Goal: Task Accomplishment & Management: Manage account settings

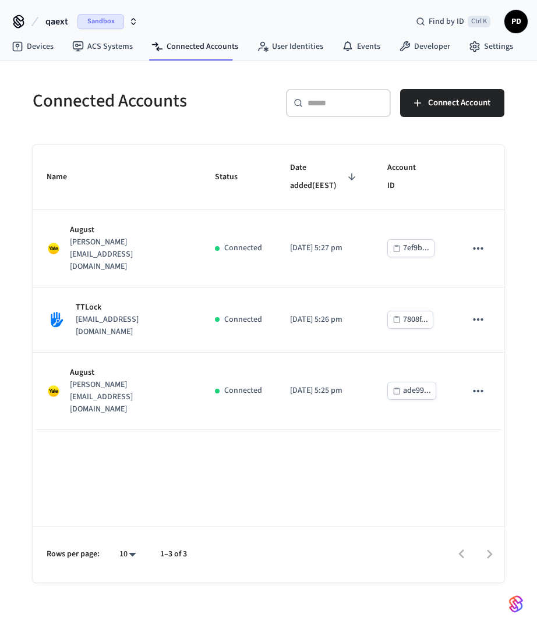
scroll to position [13, 0]
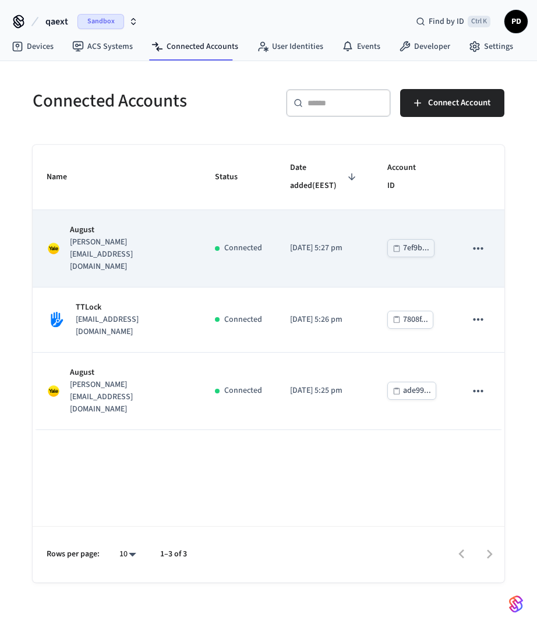
click at [486, 236] on button "sticky table" at bounding box center [478, 248] width 24 height 24
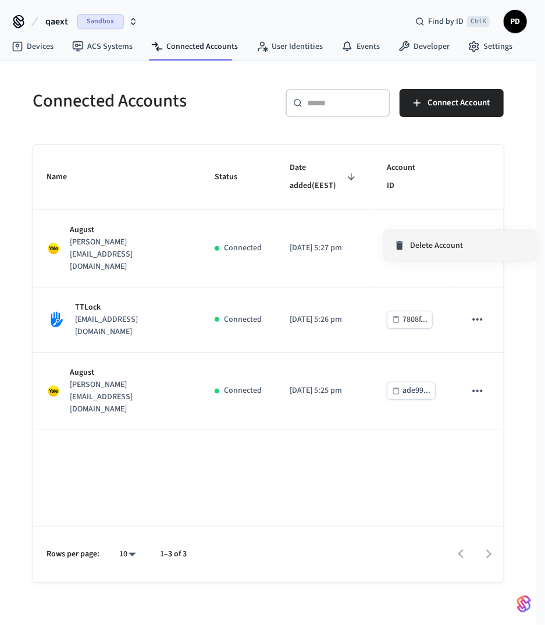
click at [473, 251] on li "Delete Account" at bounding box center [460, 246] width 151 height 30
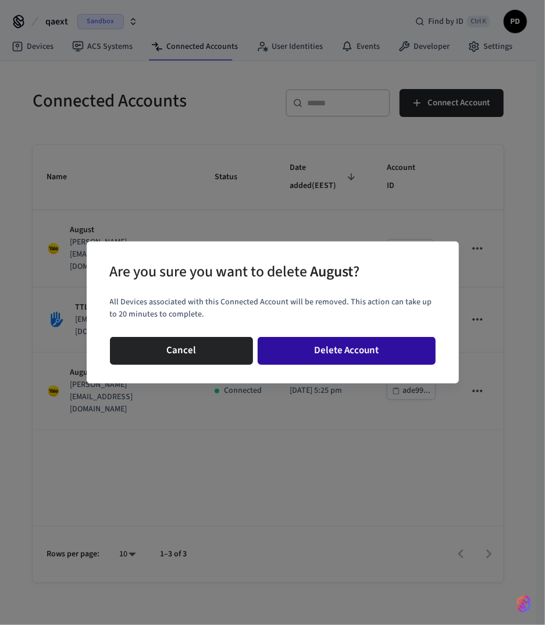
click at [394, 350] on button "Delete Account" at bounding box center [347, 351] width 178 height 28
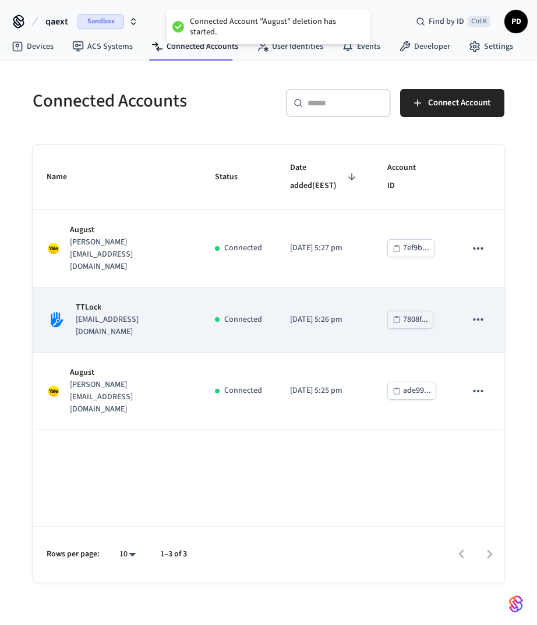
click at [479, 307] on button "sticky table" at bounding box center [478, 319] width 24 height 24
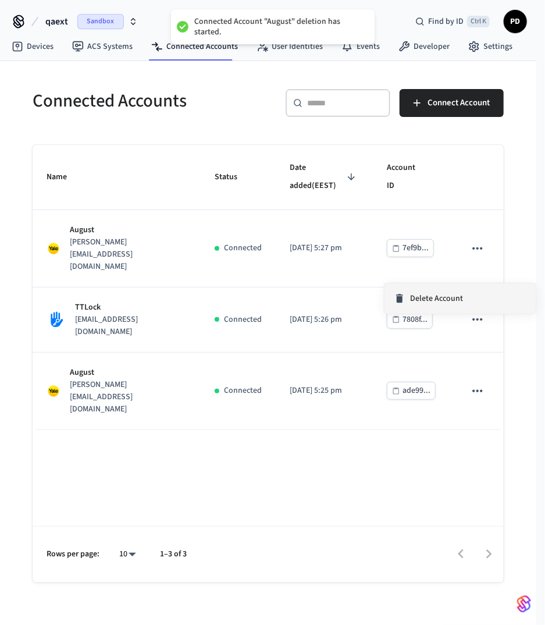
click at [458, 297] on span "Delete Account" at bounding box center [436, 299] width 53 height 12
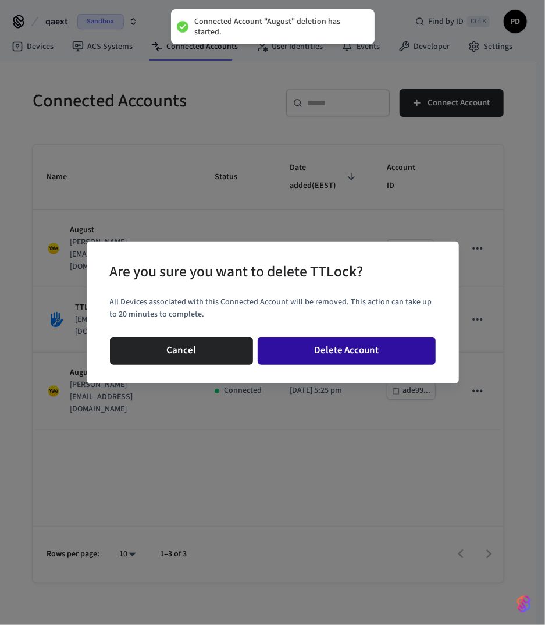
click at [384, 356] on button "Delete Account" at bounding box center [347, 351] width 178 height 28
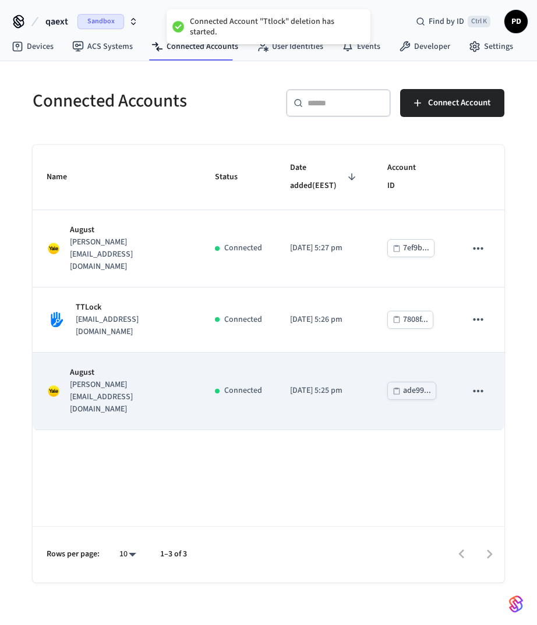
click at [477, 384] on icon "sticky table" at bounding box center [477, 391] width 15 height 15
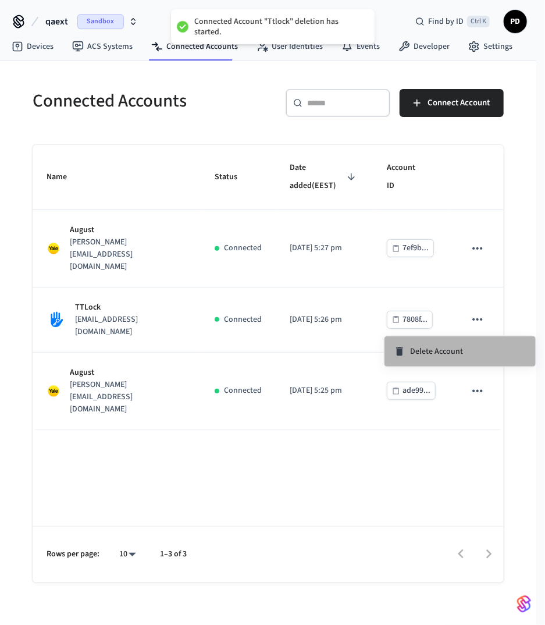
click at [477, 350] on li "Delete Account" at bounding box center [460, 351] width 151 height 30
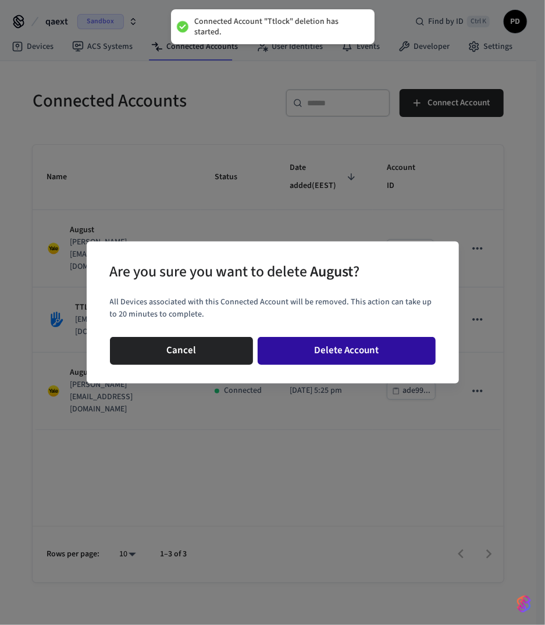
click at [408, 361] on button "Delete Account" at bounding box center [347, 351] width 178 height 28
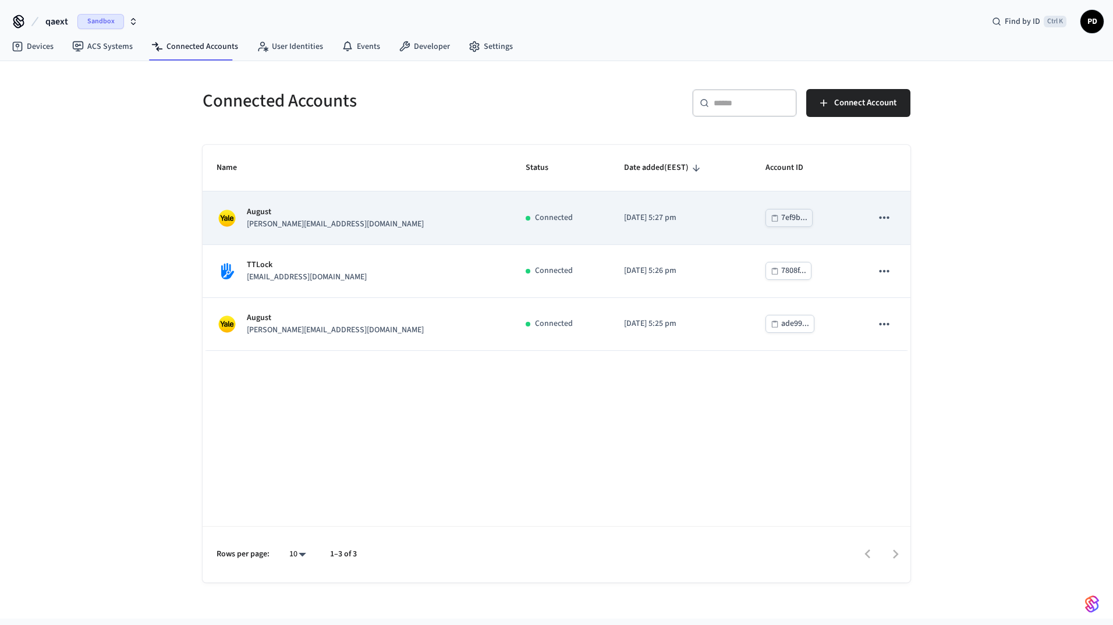
click at [895, 220] on button "sticky table" at bounding box center [884, 218] width 24 height 24
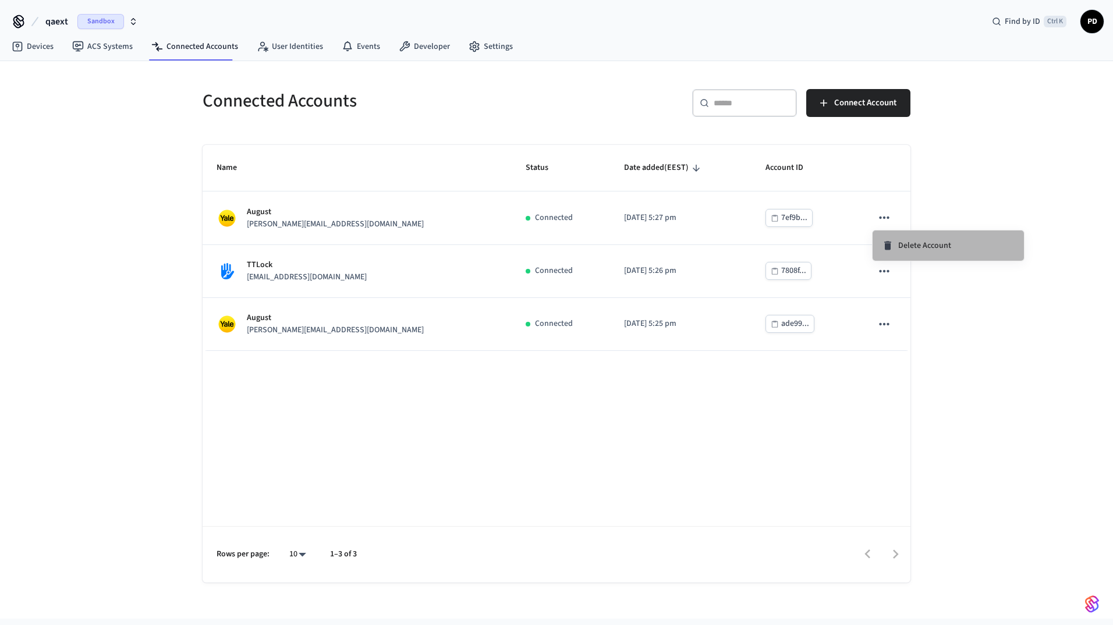
click at [897, 247] on div "Delete Account" at bounding box center [916, 246] width 69 height 12
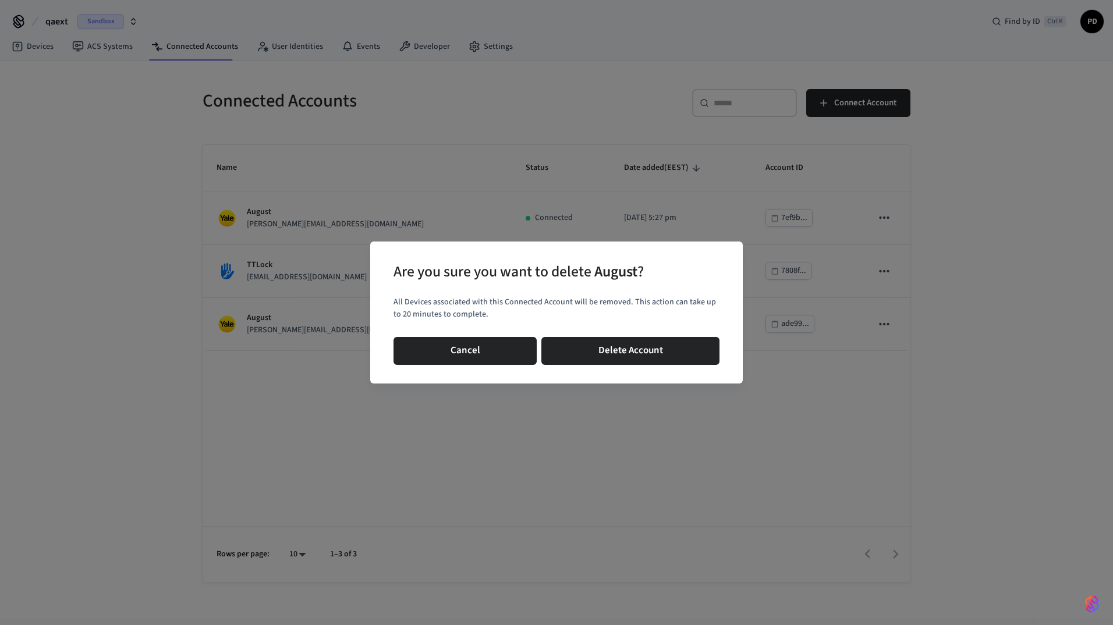
click at [698, 352] on button "Delete Account" at bounding box center [630, 351] width 178 height 28
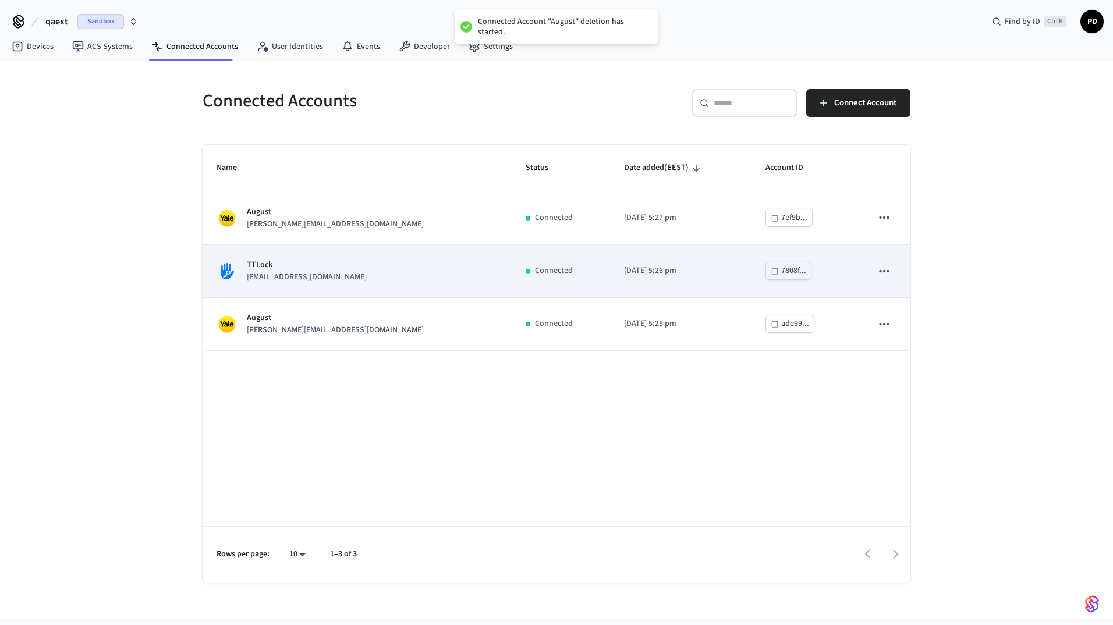
click at [897, 276] on td "sticky table" at bounding box center [884, 271] width 52 height 53
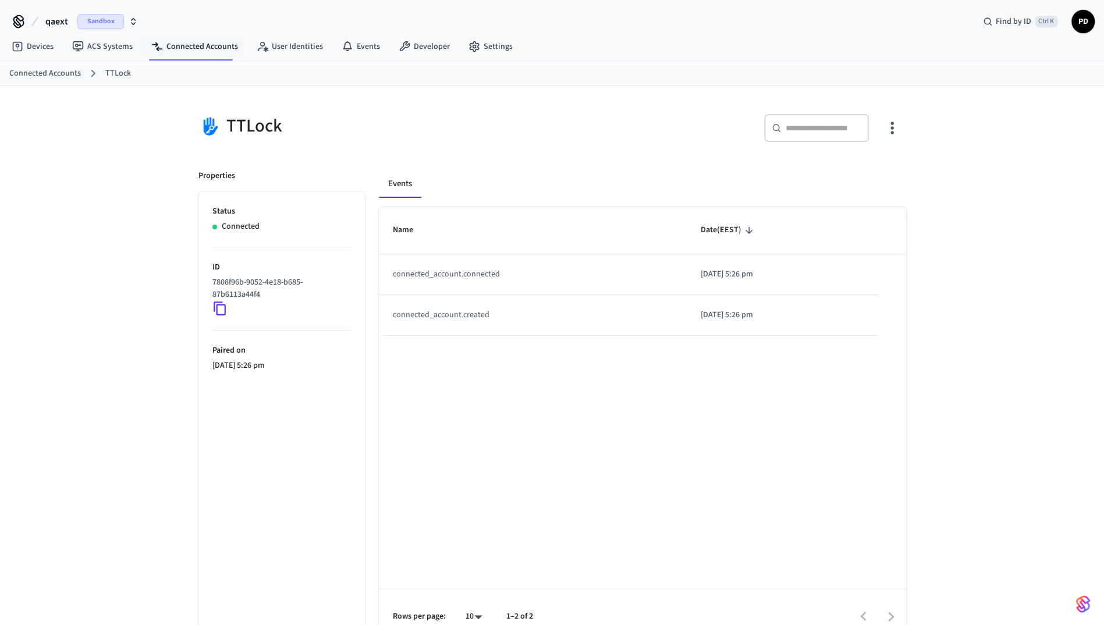
click at [203, 34] on nav "Devices ACS Systems Connected Accounts User Identities Events Developer Settings" at bounding box center [262, 47] width 520 height 27
click at [200, 38] on link "Connected Accounts" at bounding box center [194, 46] width 105 height 21
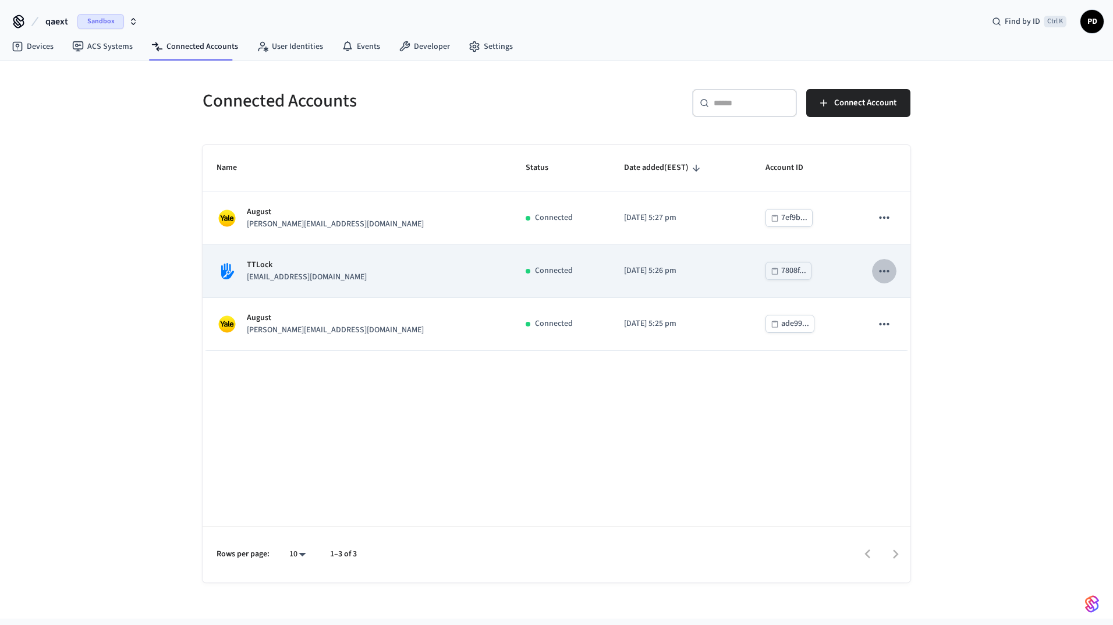
click at [885, 271] on icon "sticky table" at bounding box center [884, 271] width 15 height 15
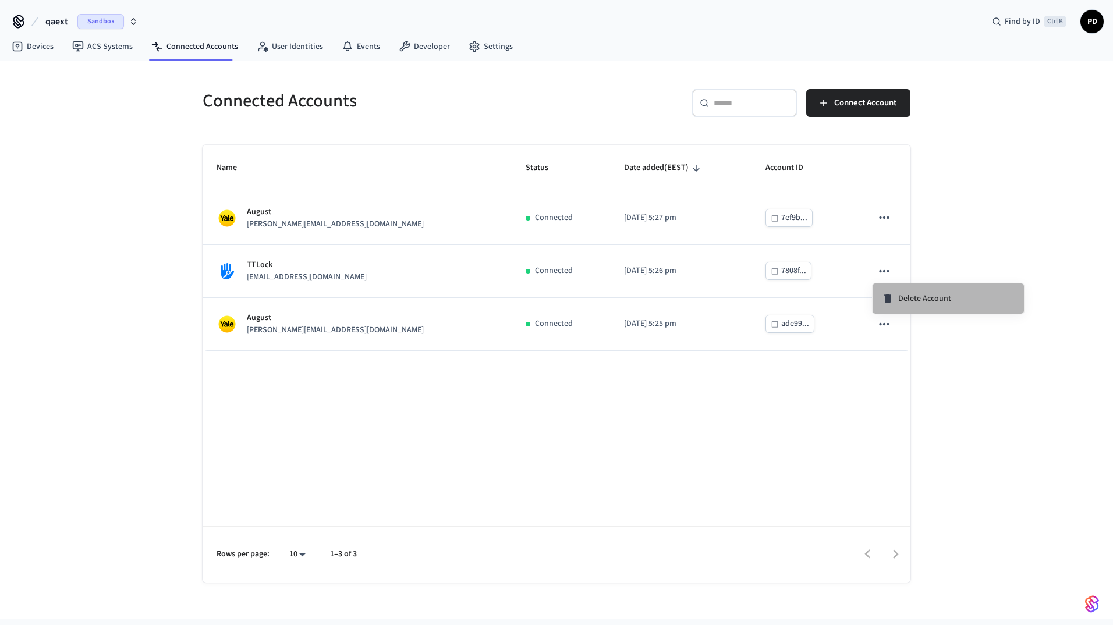
click at [916, 302] on span "Delete Account" at bounding box center [924, 299] width 53 height 12
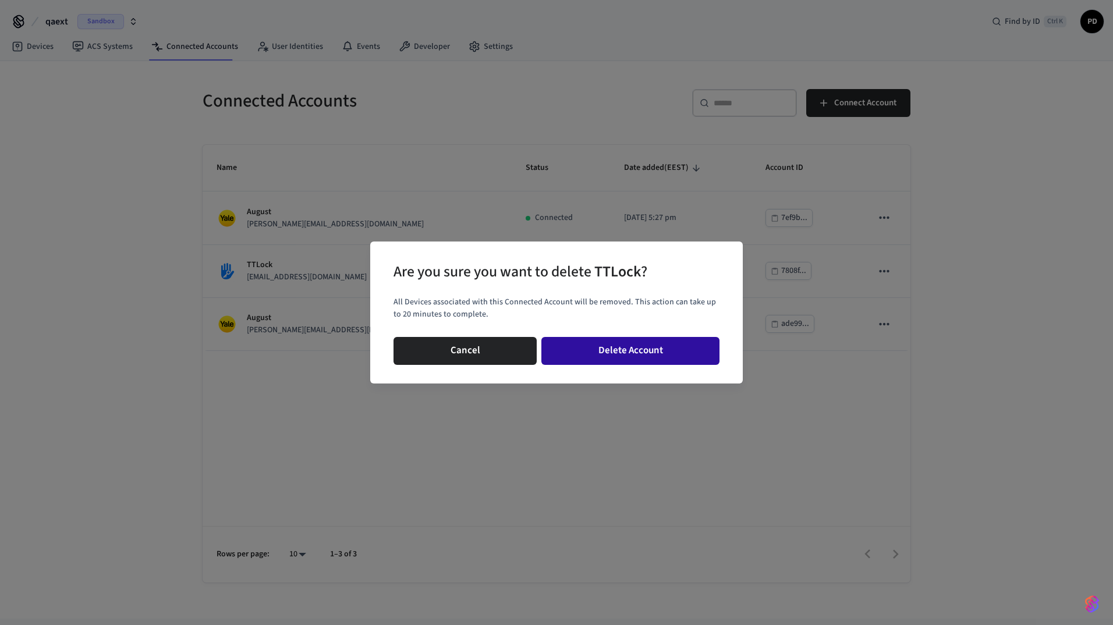
click at [674, 347] on button "Delete Account" at bounding box center [630, 351] width 178 height 28
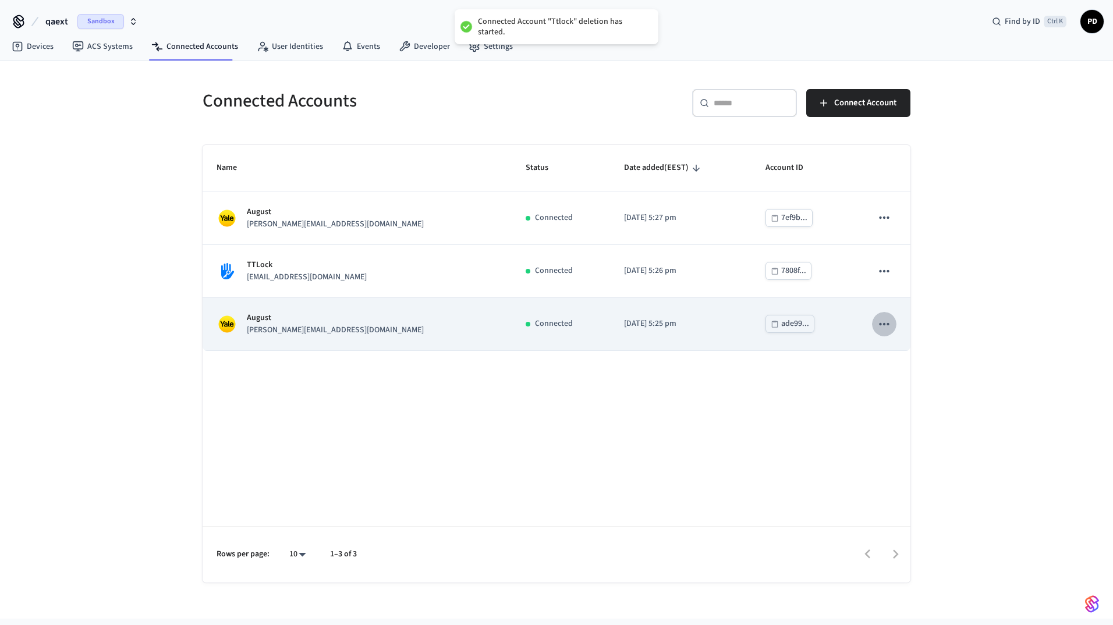
click at [885, 324] on icon "sticky table" at bounding box center [884, 324] width 15 height 15
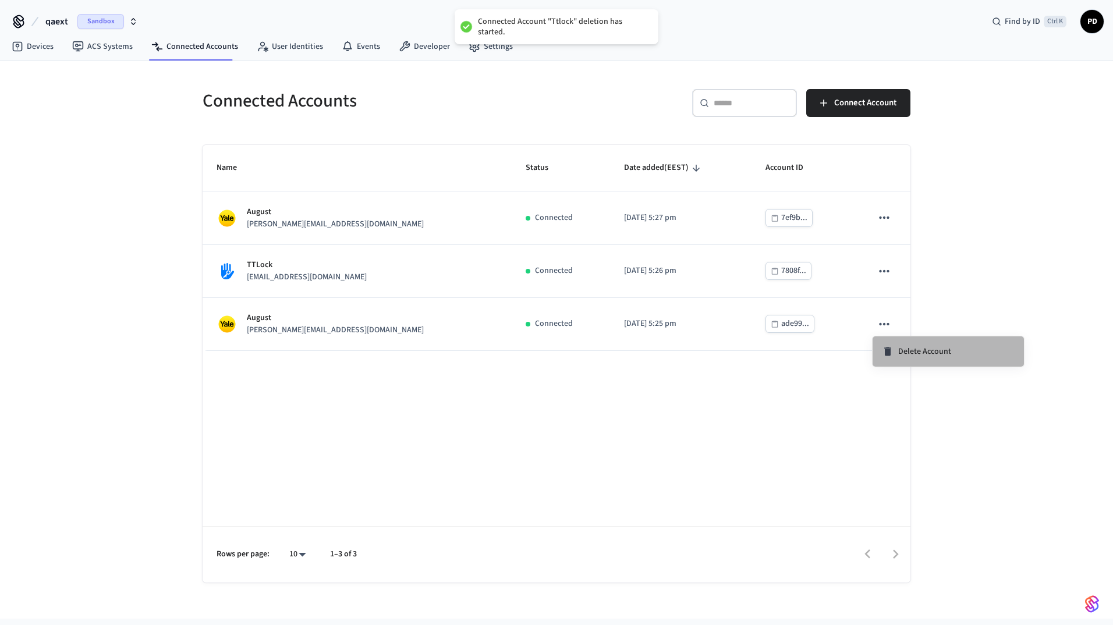
click at [898, 350] on div "Delete Account" at bounding box center [916, 352] width 69 height 12
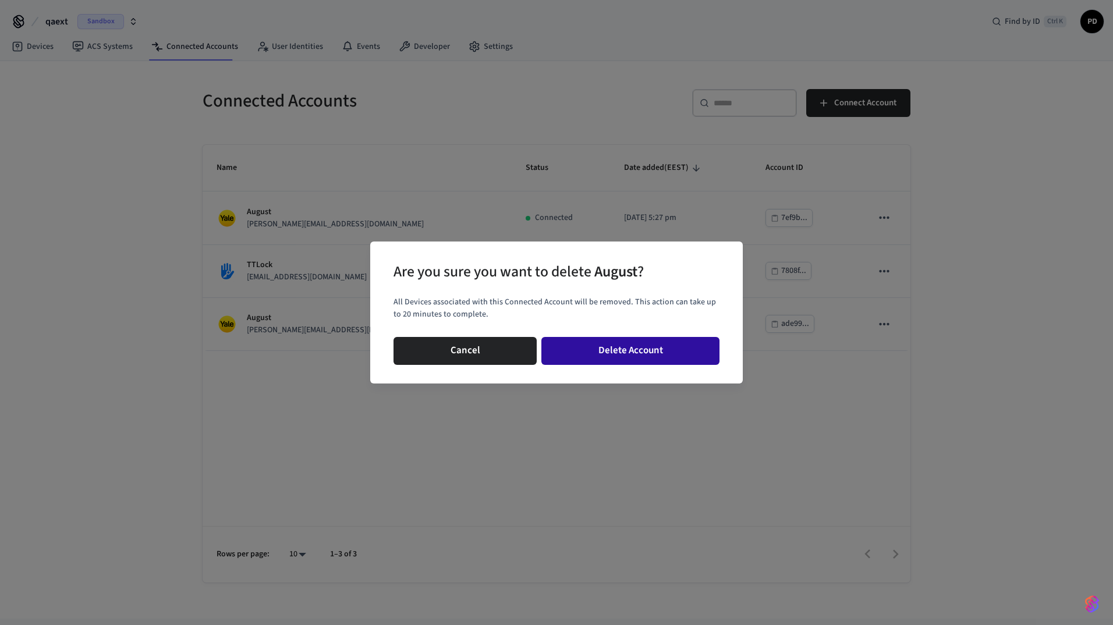
click at [693, 342] on button "Delete Account" at bounding box center [630, 351] width 178 height 28
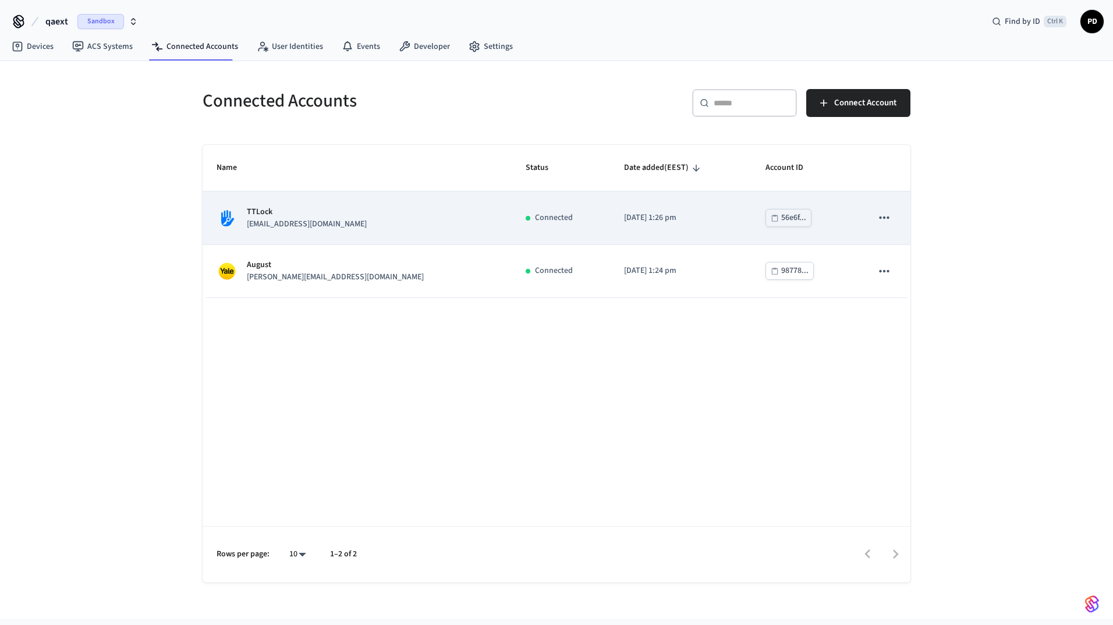
drag, startPoint x: 297, startPoint y: 378, endPoint x: 219, endPoint y: 219, distance: 177.0
click at [295, 375] on div "Name Status Date added (EEST) Account ID TTLock [EMAIL_ADDRESS][DOMAIN_NAME] Co…" at bounding box center [557, 364] width 708 height 438
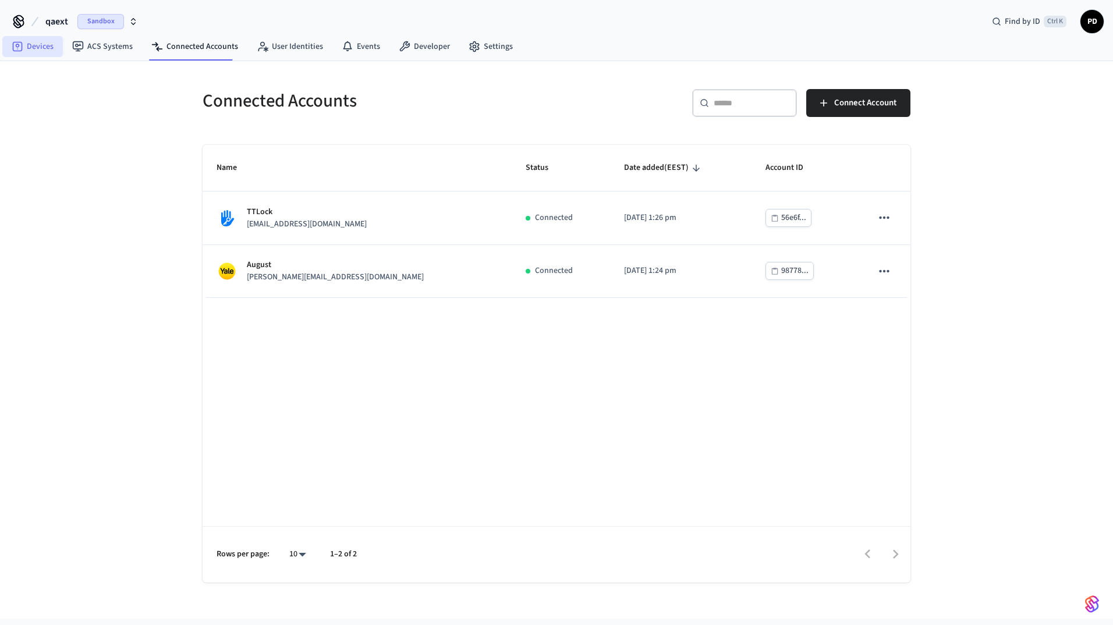
click at [43, 46] on link "Devices" at bounding box center [32, 46] width 61 height 21
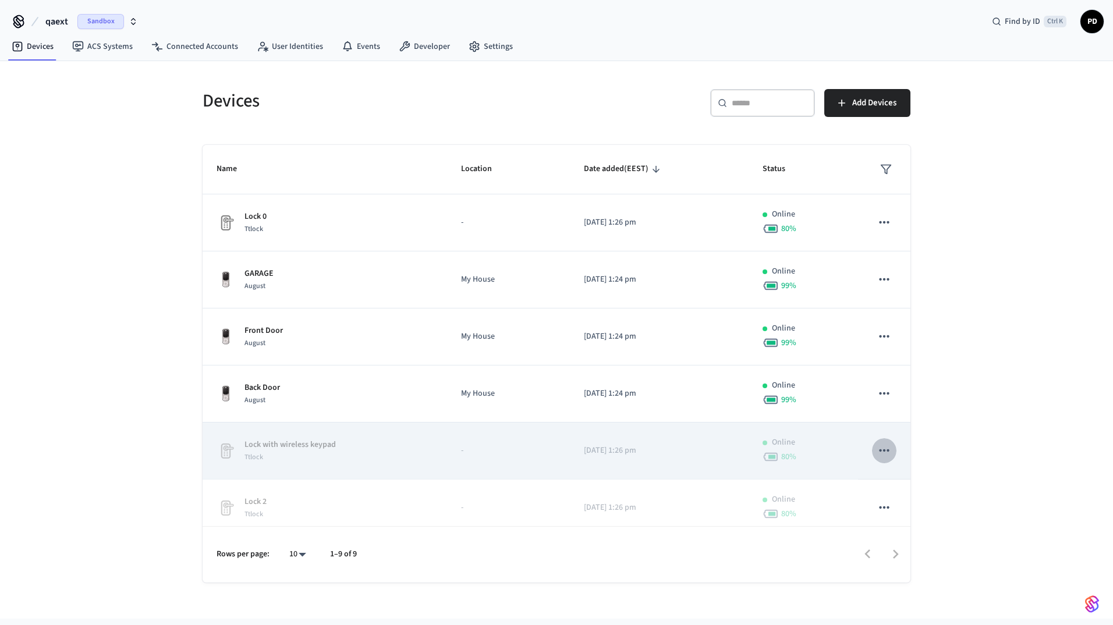
click at [883, 452] on button "sticky table" at bounding box center [884, 450] width 24 height 24
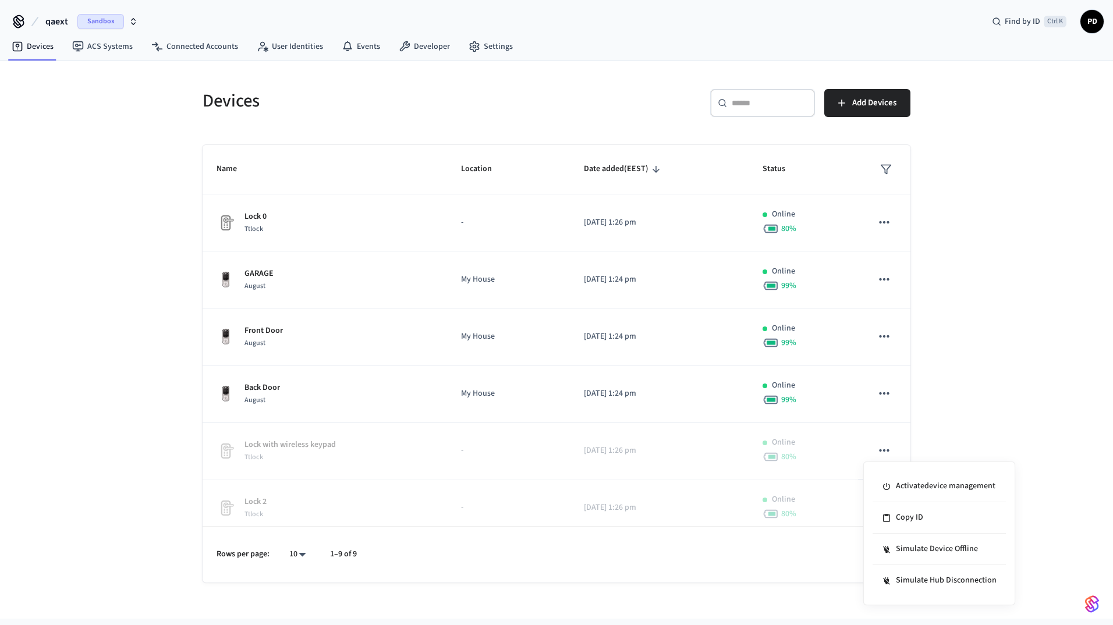
click at [963, 400] on div at bounding box center [556, 312] width 1113 height 625
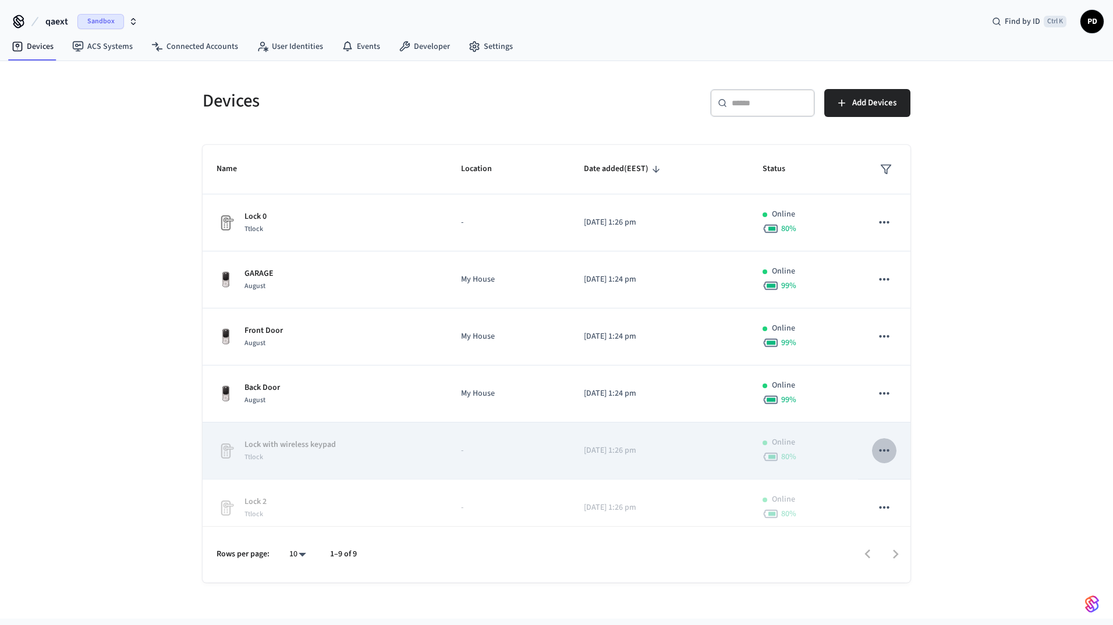
click at [878, 451] on icon "sticky table" at bounding box center [884, 450] width 15 height 15
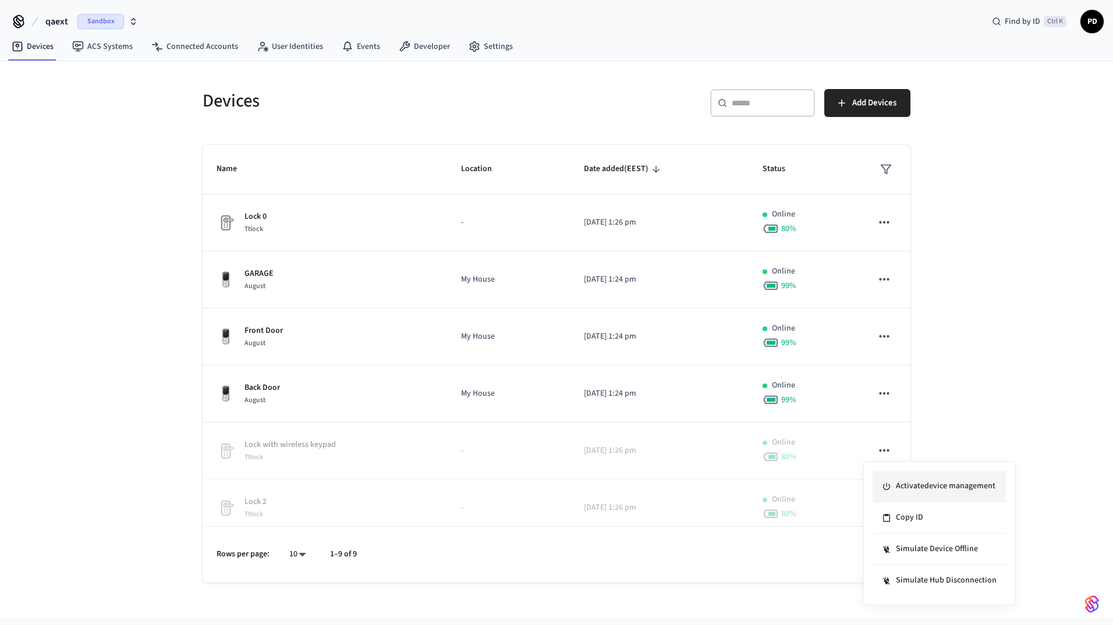
click at [922, 487] on li "Activate device management" at bounding box center [939, 486] width 133 height 31
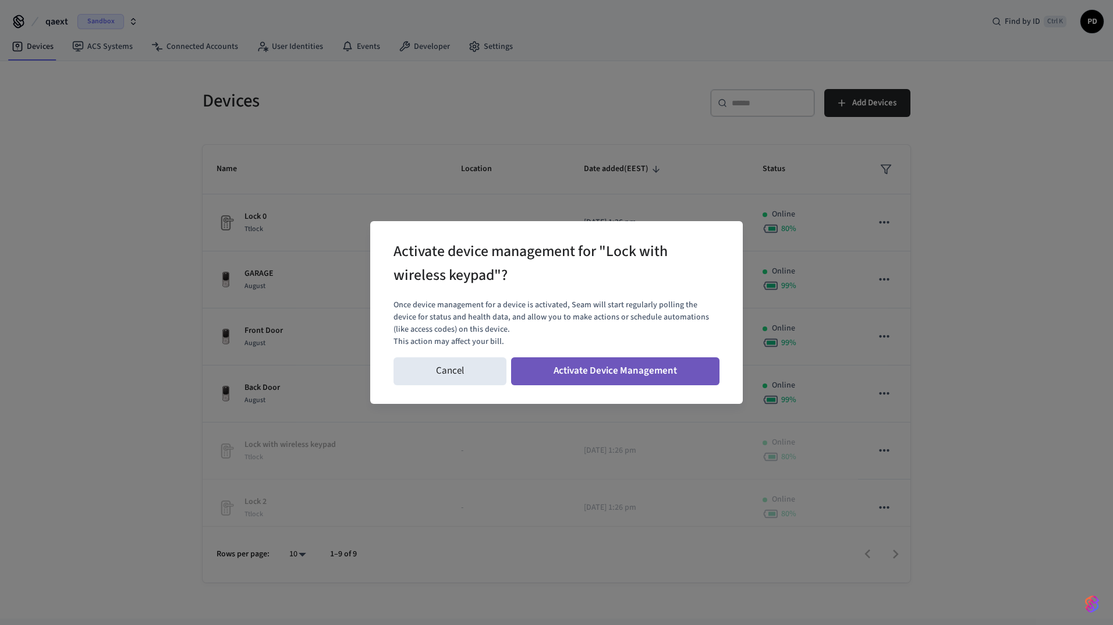
click at [670, 374] on button "Activate Device Management" at bounding box center [615, 371] width 208 height 28
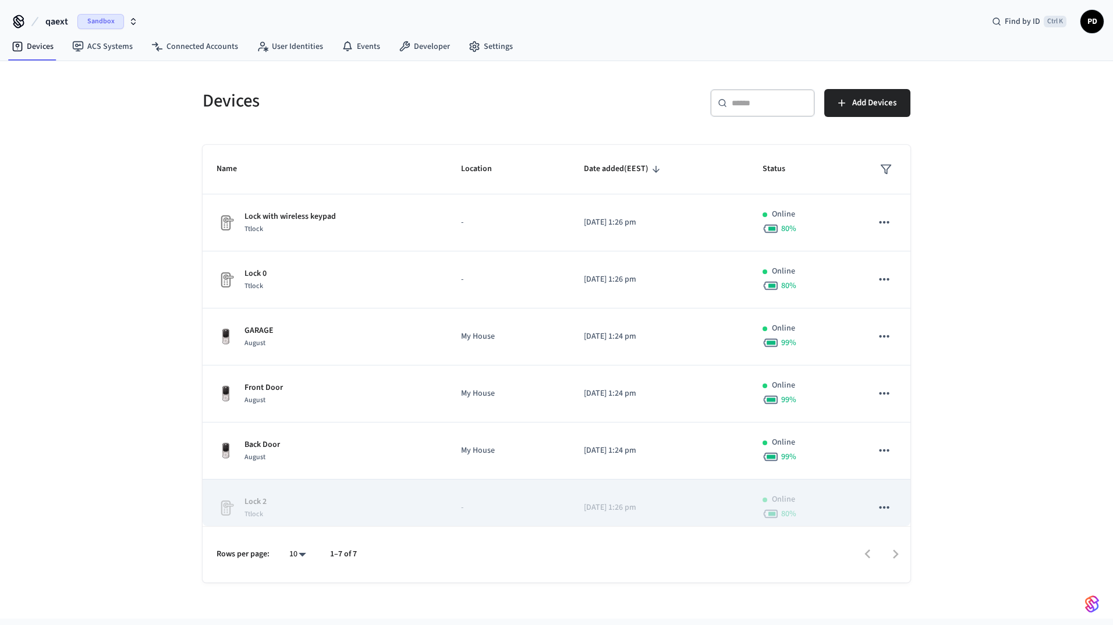
click at [888, 504] on td "sticky table" at bounding box center [884, 508] width 52 height 57
click at [884, 504] on button "sticky table" at bounding box center [884, 507] width 24 height 24
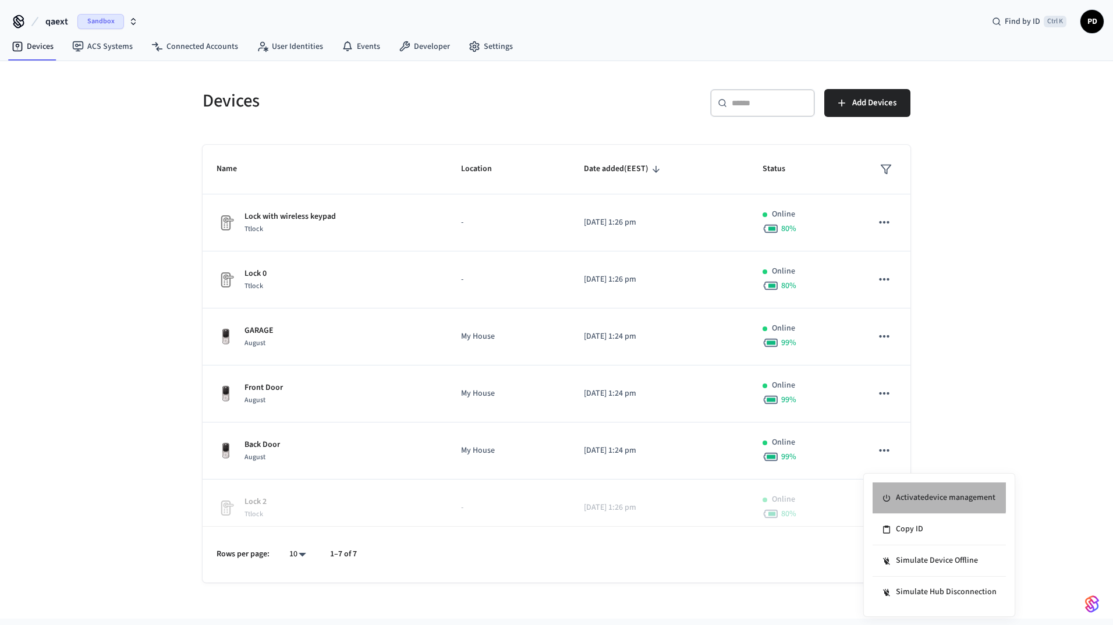
click at [926, 493] on li "Activate device management" at bounding box center [939, 498] width 133 height 31
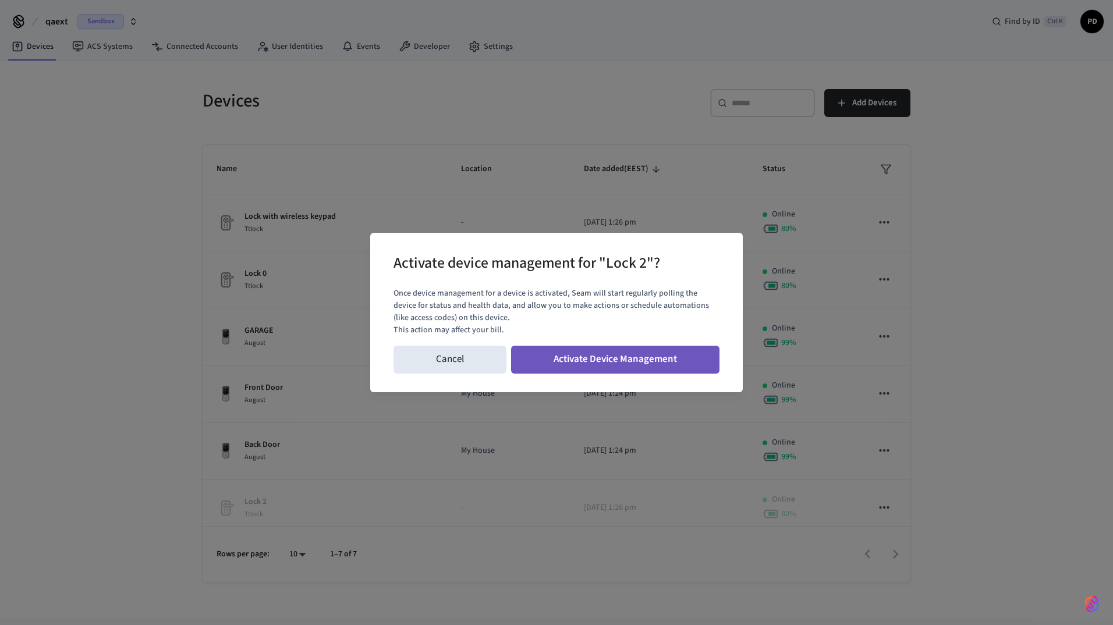
click at [671, 348] on button "Activate Device Management" at bounding box center [615, 360] width 208 height 28
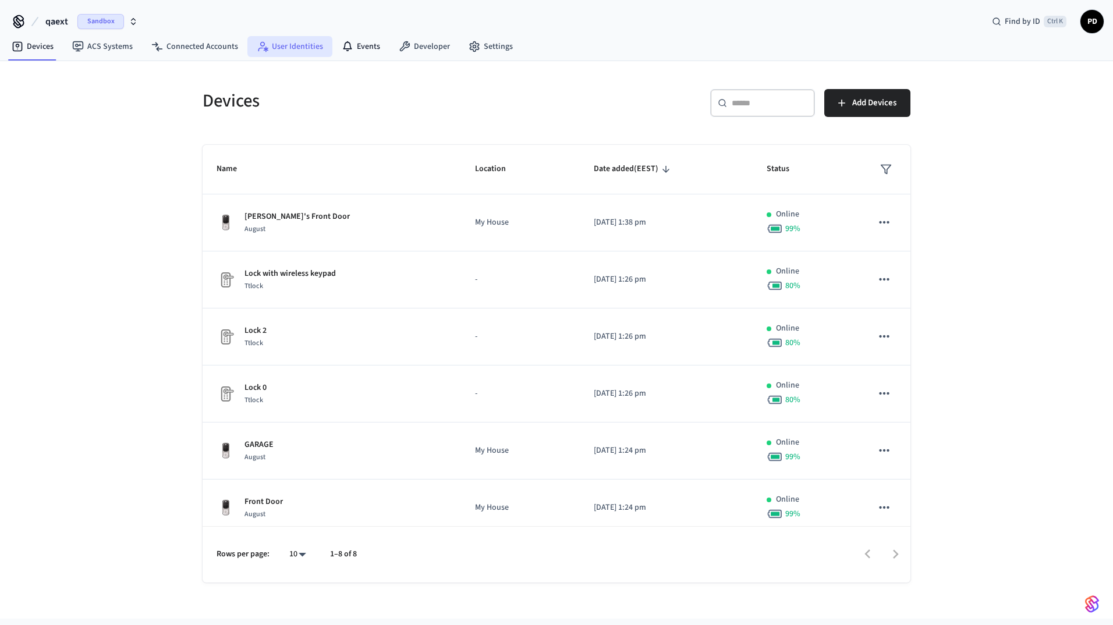
drag, startPoint x: 346, startPoint y: 47, endPoint x: 315, endPoint y: 47, distance: 31.4
click at [346, 47] on icon at bounding box center [348, 47] width 12 height 12
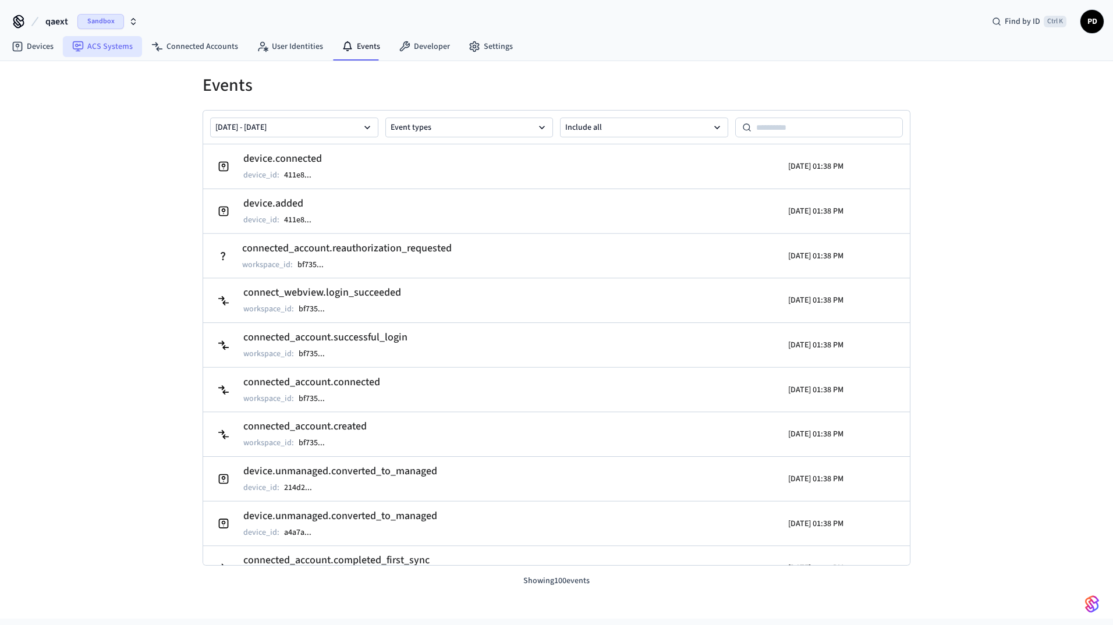
click at [91, 55] on link "ACS Systems" at bounding box center [102, 46] width 79 height 21
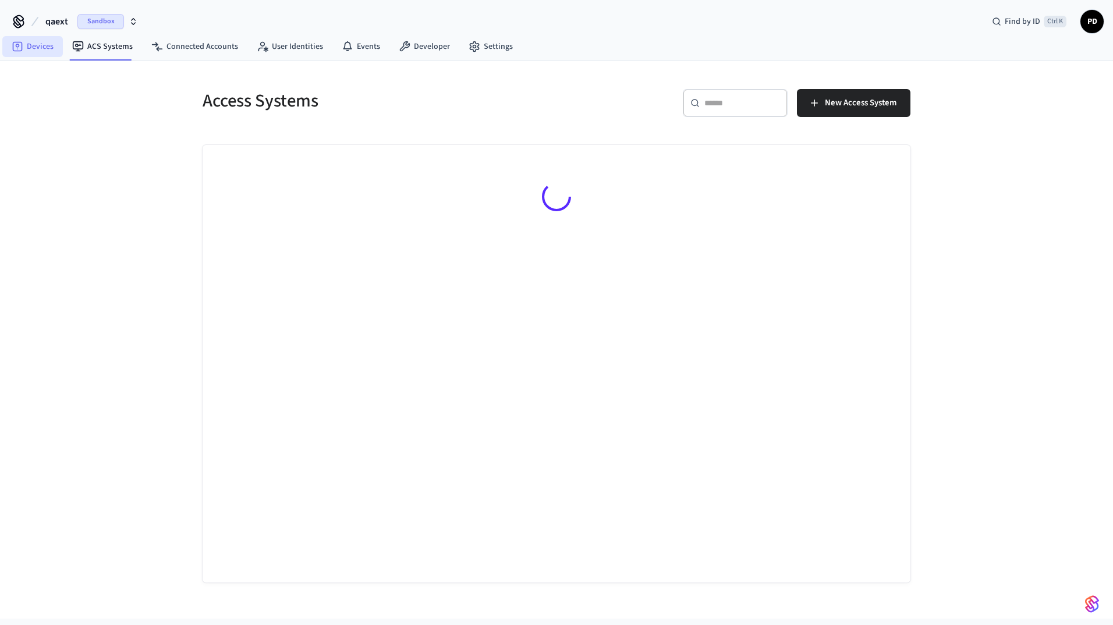
click at [43, 46] on link "Devices" at bounding box center [32, 46] width 61 height 21
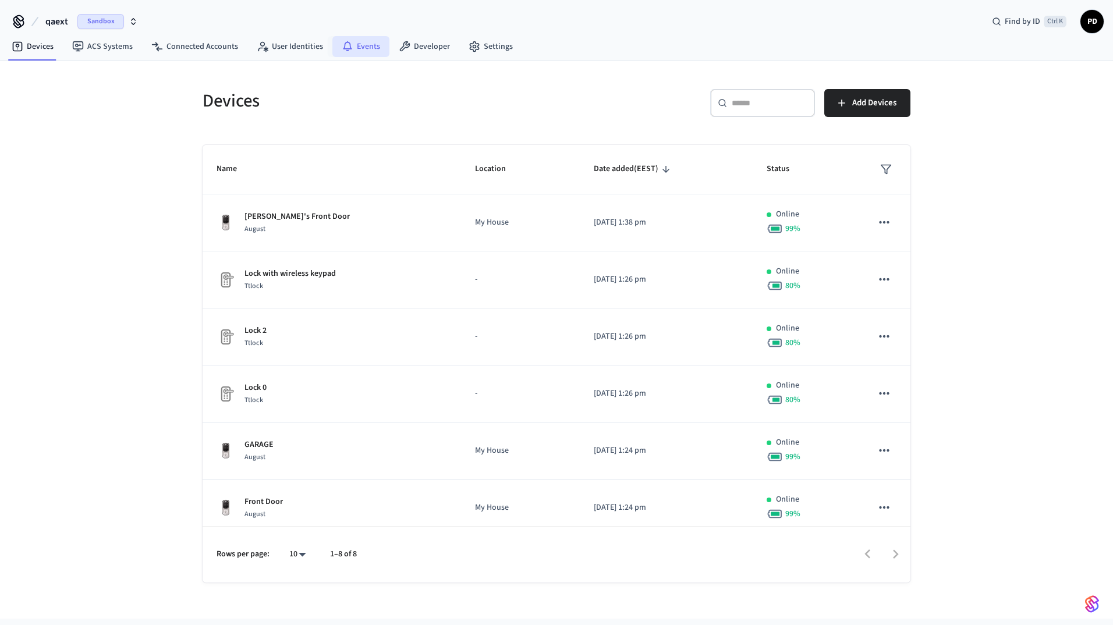
click at [373, 45] on link "Events" at bounding box center [360, 46] width 57 height 21
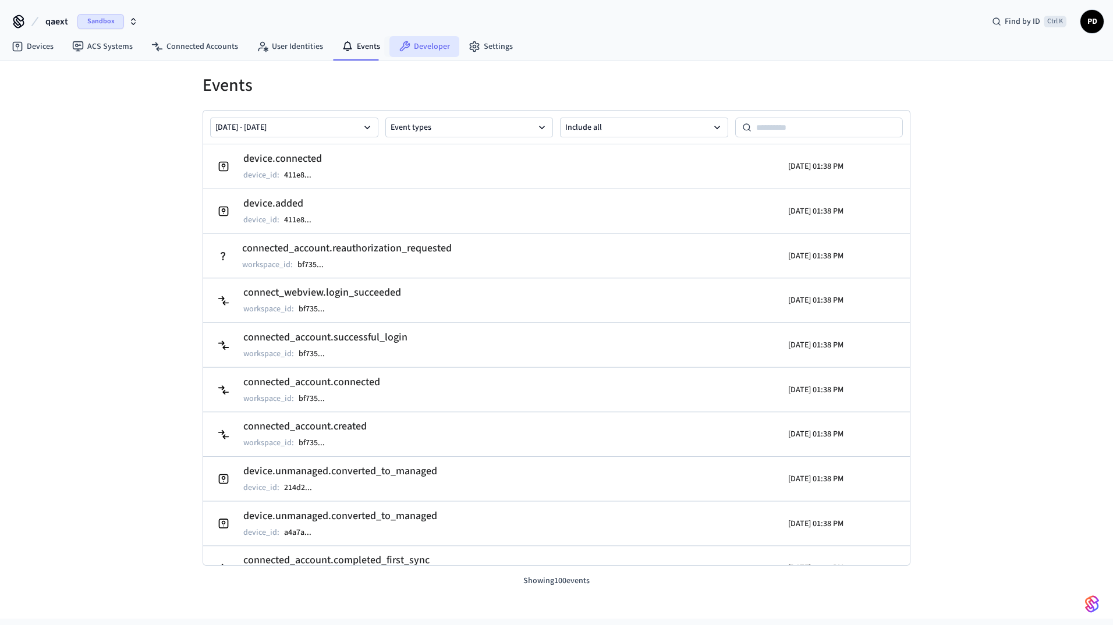
click at [427, 47] on link "Developer" at bounding box center [424, 46] width 70 height 21
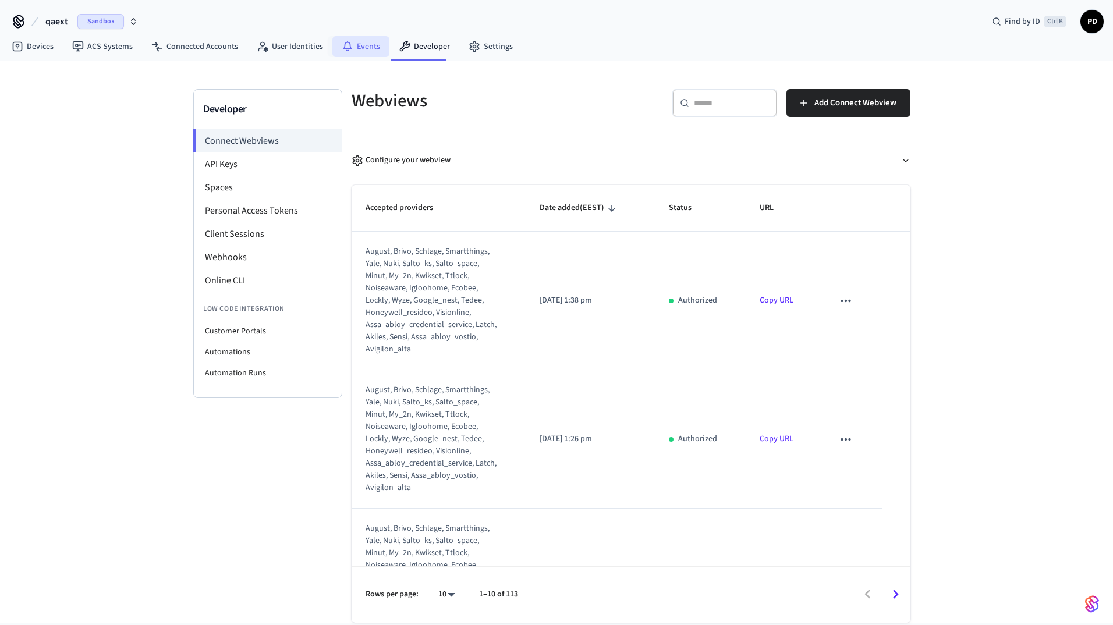
click at [347, 52] on link "Events" at bounding box center [360, 46] width 57 height 21
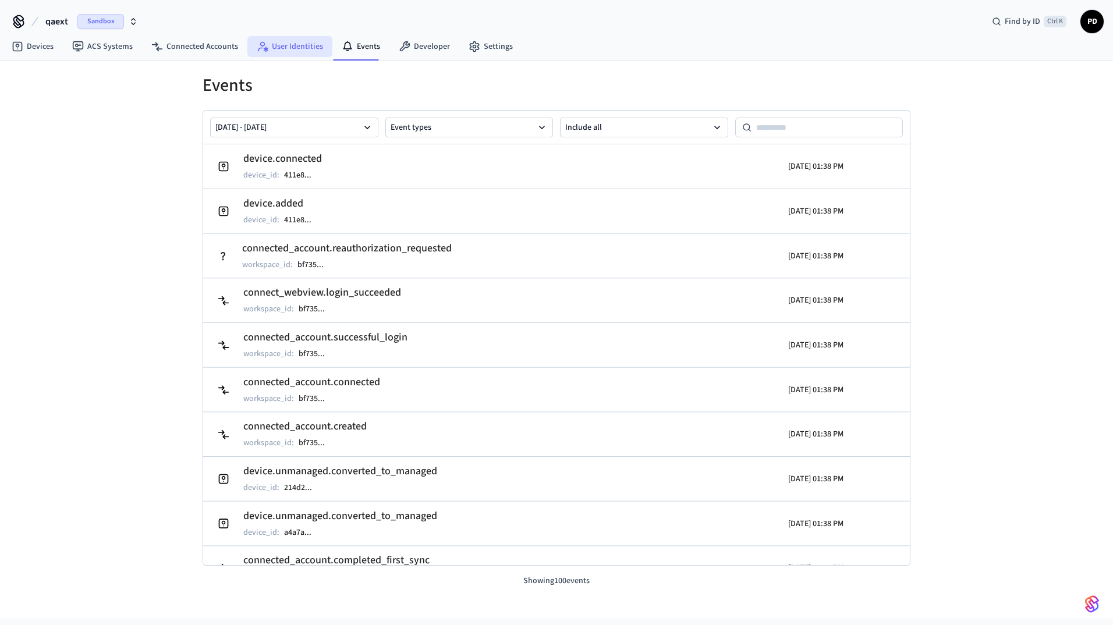
click at [277, 45] on link "User Identities" at bounding box center [289, 46] width 85 height 21
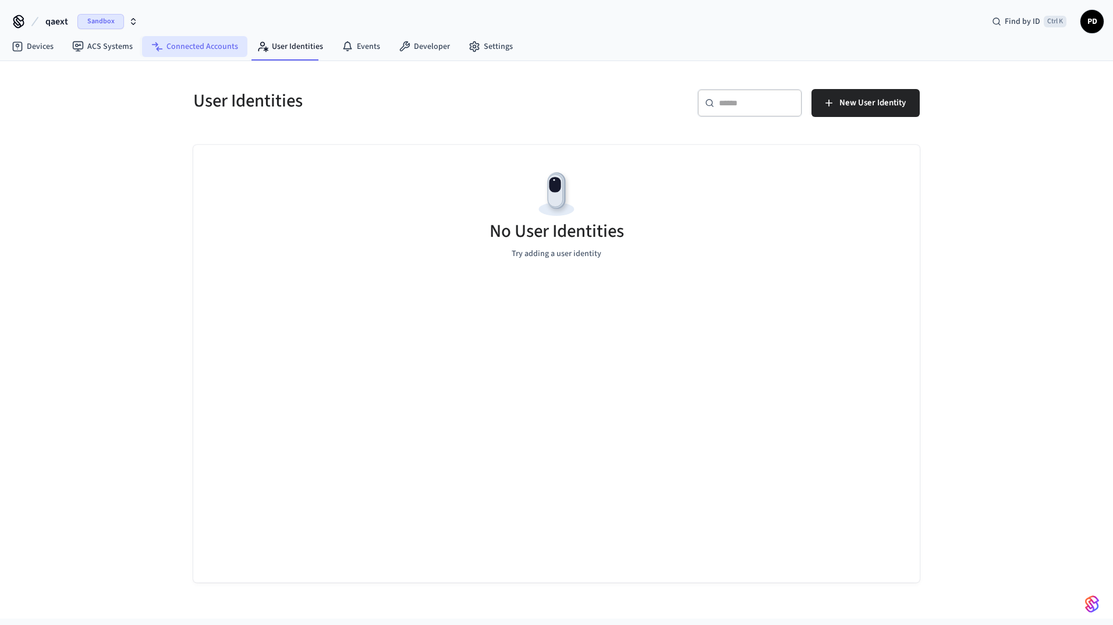
click at [226, 55] on link "Connected Accounts" at bounding box center [194, 46] width 105 height 21
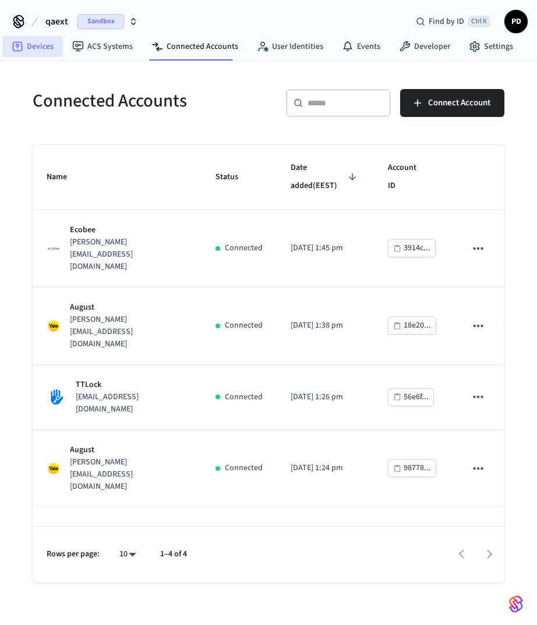
click at [41, 45] on link "Devices" at bounding box center [32, 46] width 61 height 21
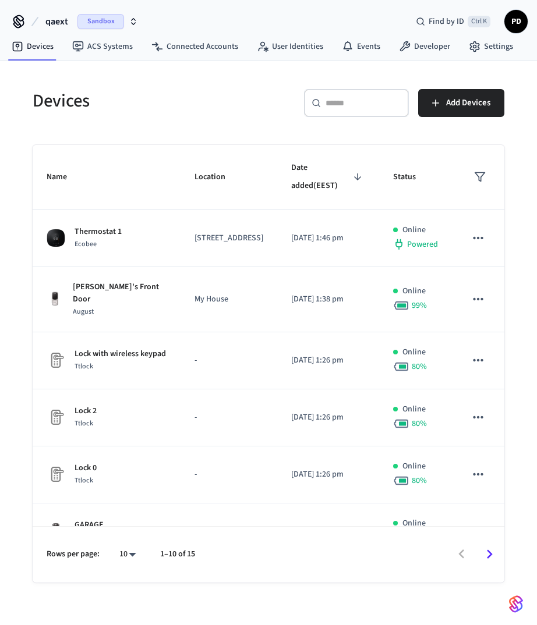
click at [100, 17] on span "Sandbox" at bounding box center [100, 21] width 47 height 15
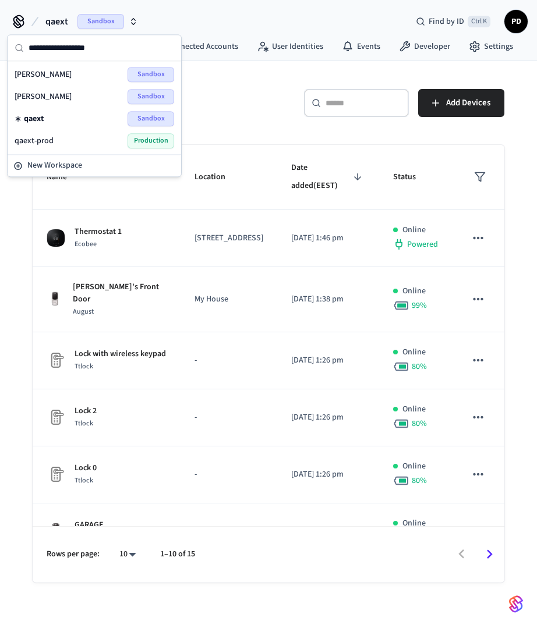
click at [77, 94] on div "dev-marcel Sandbox" at bounding box center [95, 96] width 160 height 15
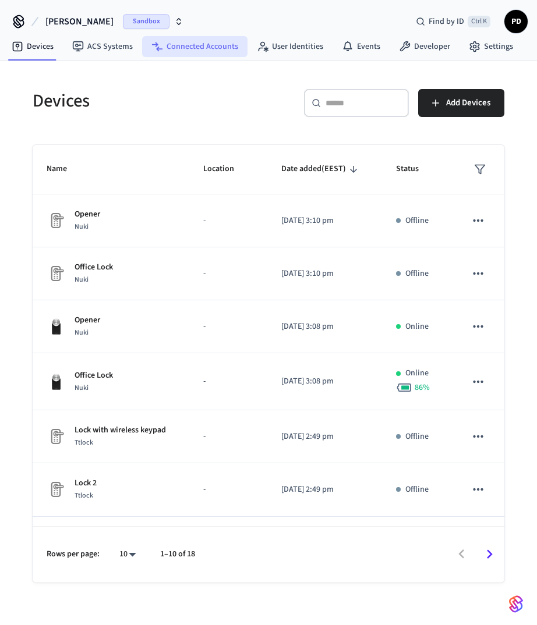
click at [203, 36] on link "Connected Accounts" at bounding box center [194, 46] width 105 height 21
